Goal: Find specific page/section: Find specific page/section

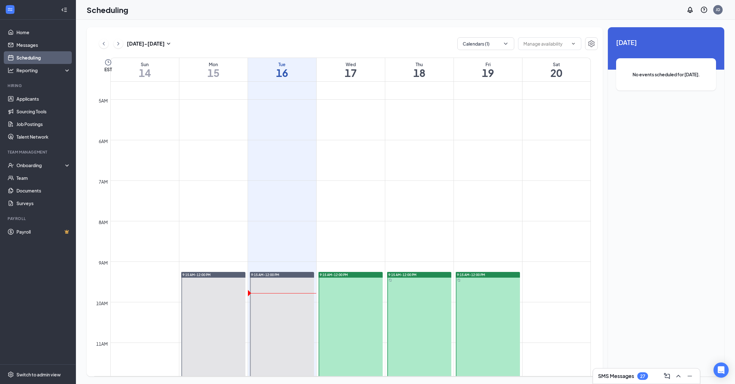
scroll to position [311, 0]
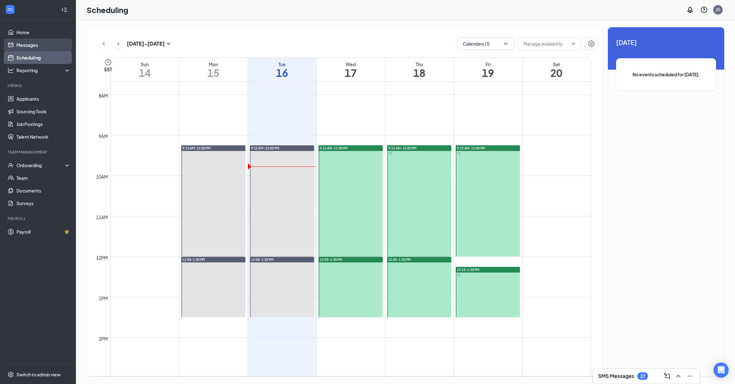
click at [24, 43] on link "Messages" at bounding box center [43, 45] width 54 height 13
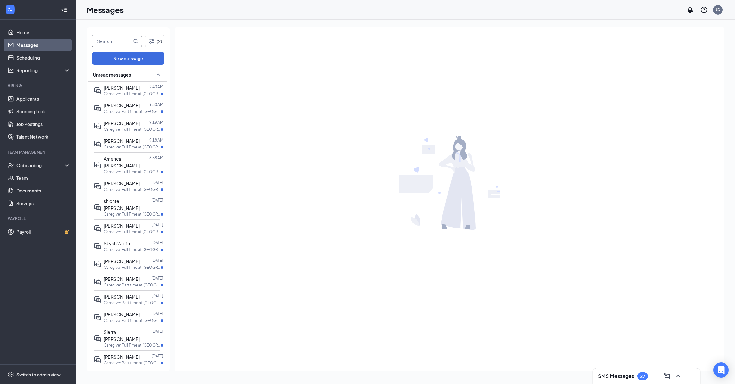
click at [123, 39] on input "text" at bounding box center [112, 41] width 40 height 12
paste input "[PERSON_NAME]"
type input "[PERSON_NAME]"
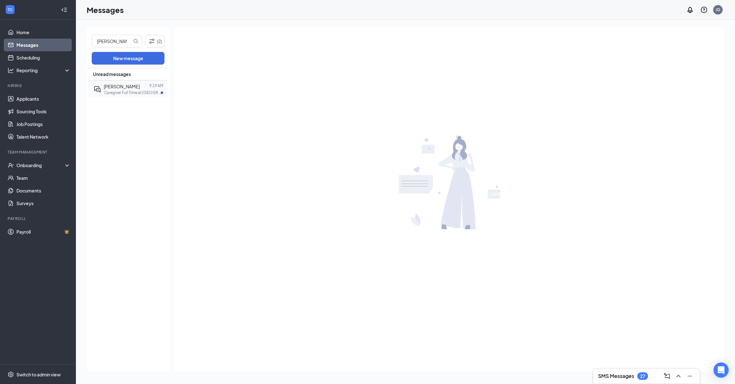
click at [119, 91] on p "Caregiver Full Time at [GEOGRAPHIC_DATA]" at bounding box center [132, 92] width 57 height 5
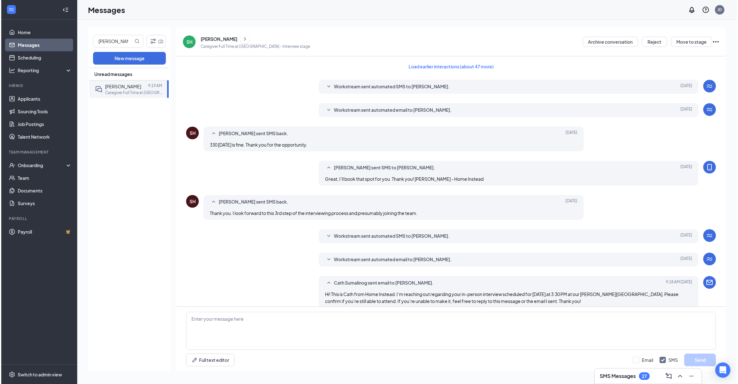
scroll to position [83, 0]
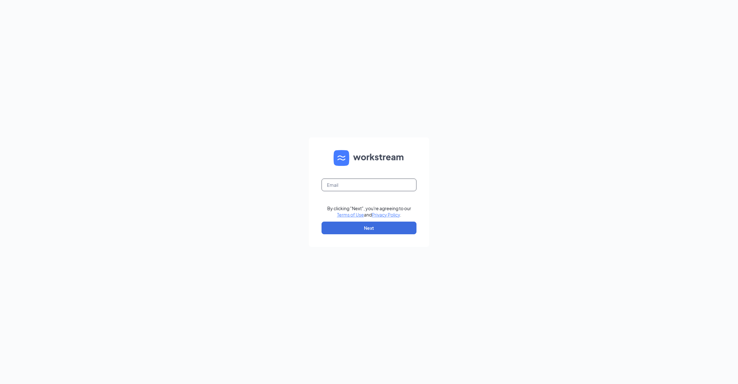
click at [367, 186] on input "text" at bounding box center [368, 184] width 95 height 13
type input "[EMAIL_ADDRESS][DOMAIN_NAME]"
click at [380, 228] on button "Next" at bounding box center [368, 227] width 95 height 13
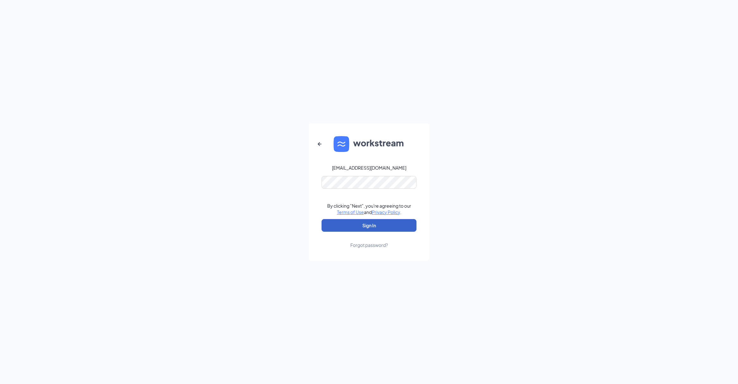
click at [373, 226] on button "Sign In" at bounding box center [368, 225] width 95 height 13
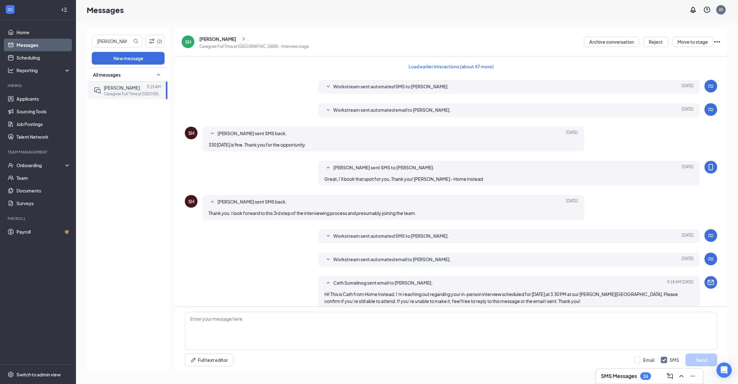
scroll to position [83, 0]
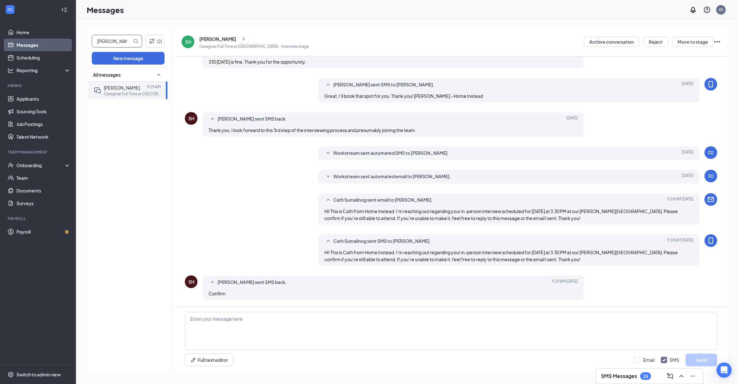
click at [129, 43] on input "[PERSON_NAME]" at bounding box center [112, 41] width 40 height 12
paste input "Jephte Eracin"
type input "Jephte Eracin"
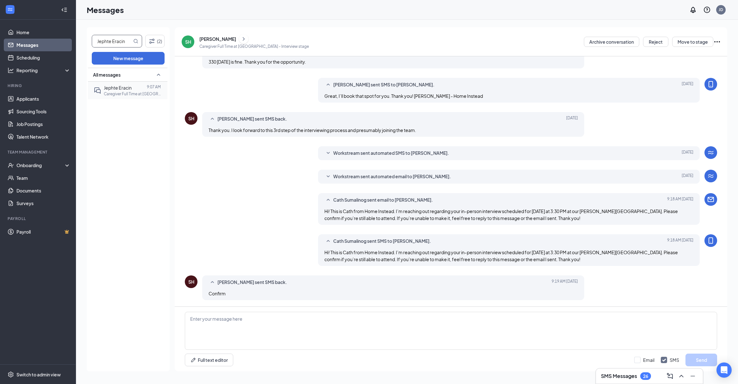
click at [133, 93] on p "Caregiver Full Time at [GEOGRAPHIC_DATA]" at bounding box center [132, 93] width 57 height 5
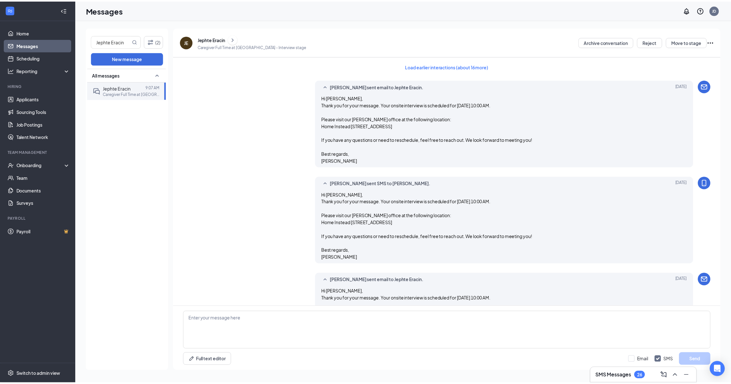
scroll to position [445, 0]
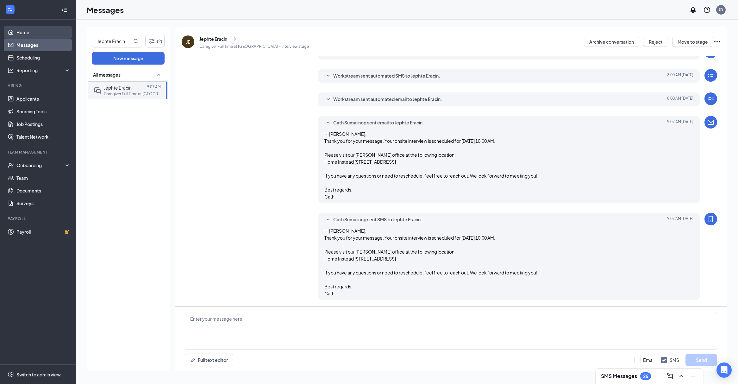
click at [30, 32] on link "Home" at bounding box center [43, 32] width 54 height 13
